Goal: Transaction & Acquisition: Download file/media

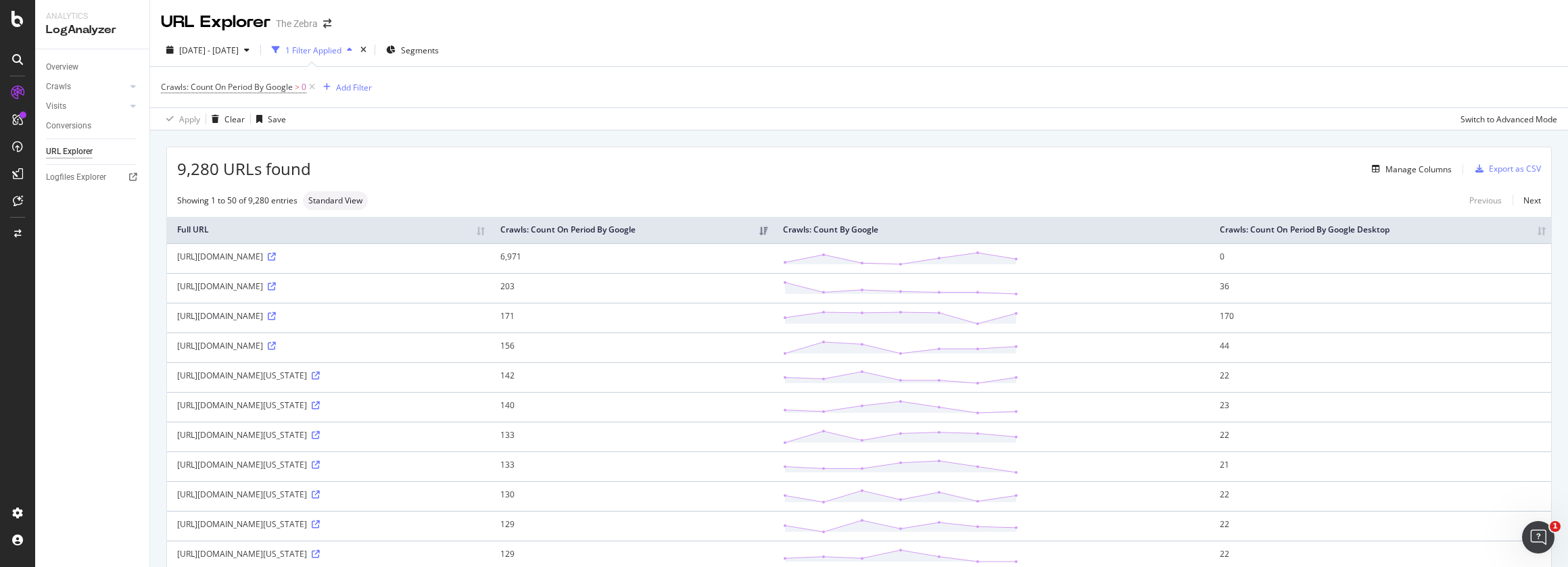
click at [1506, 161] on div "Export as CSV" at bounding box center [1505, 169] width 71 height 20
click at [1522, 164] on div "Export as CSV" at bounding box center [1515, 168] width 52 height 12
click at [64, 229] on div "DataExports" at bounding box center [76, 233] width 52 height 14
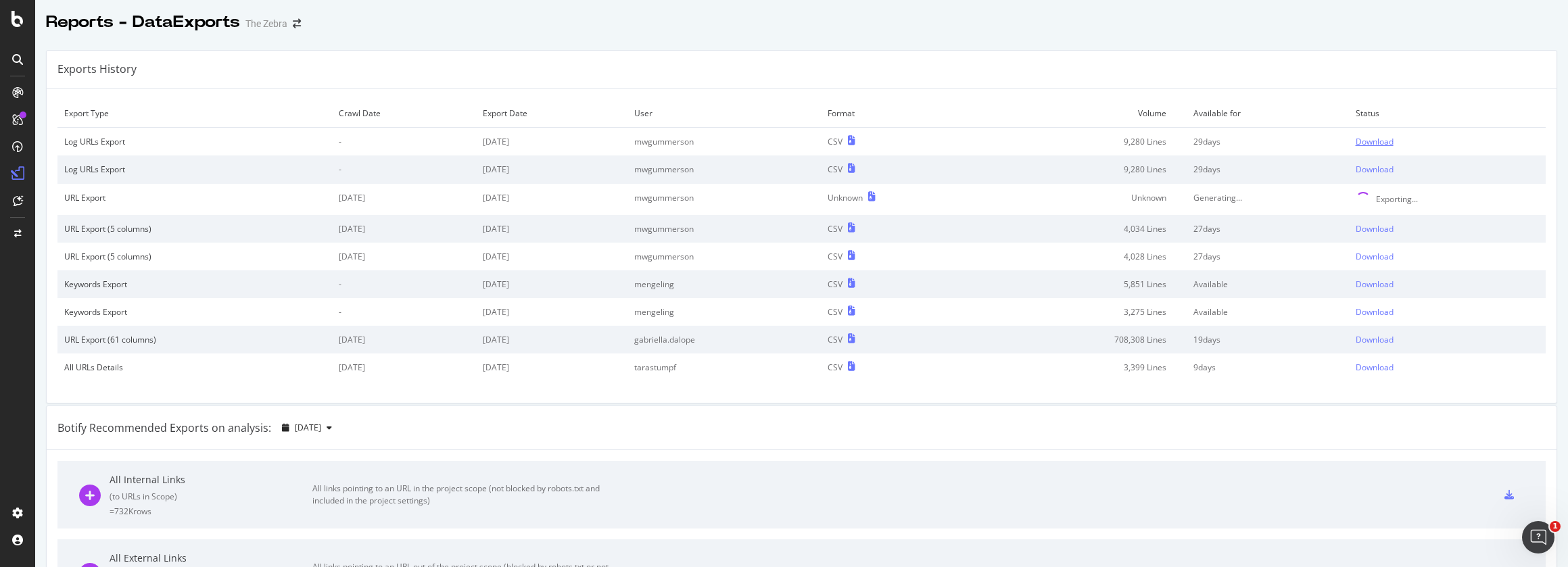
click at [1387, 143] on div "Download" at bounding box center [1374, 141] width 38 height 12
click at [1385, 137] on div "Download" at bounding box center [1374, 141] width 38 height 12
